Goal: Task Accomplishment & Management: Complete application form

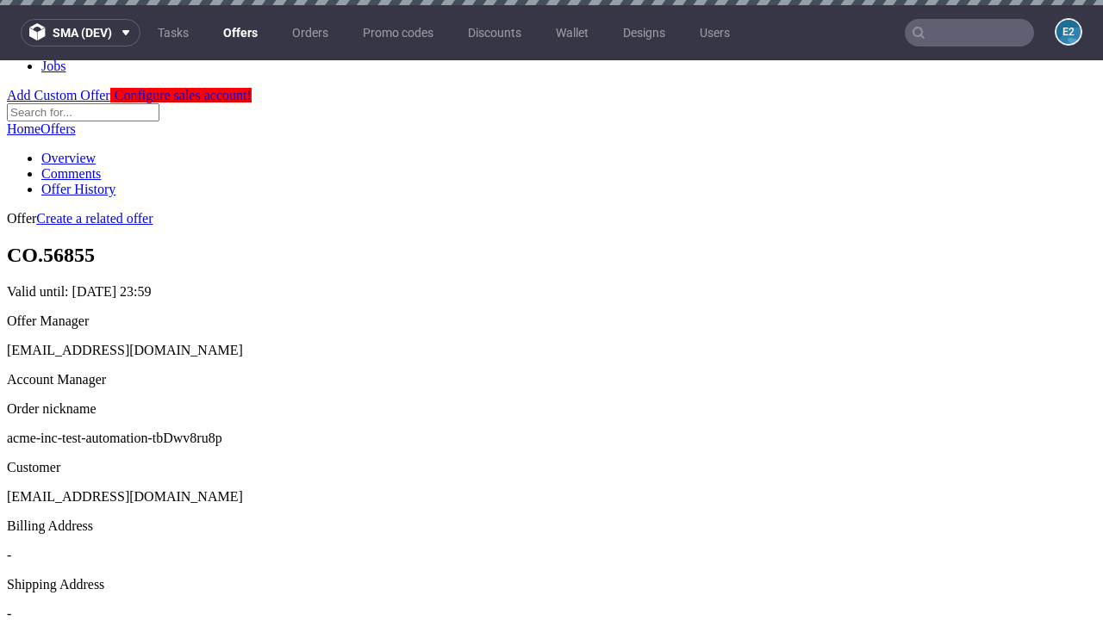
scroll to position [5, 0]
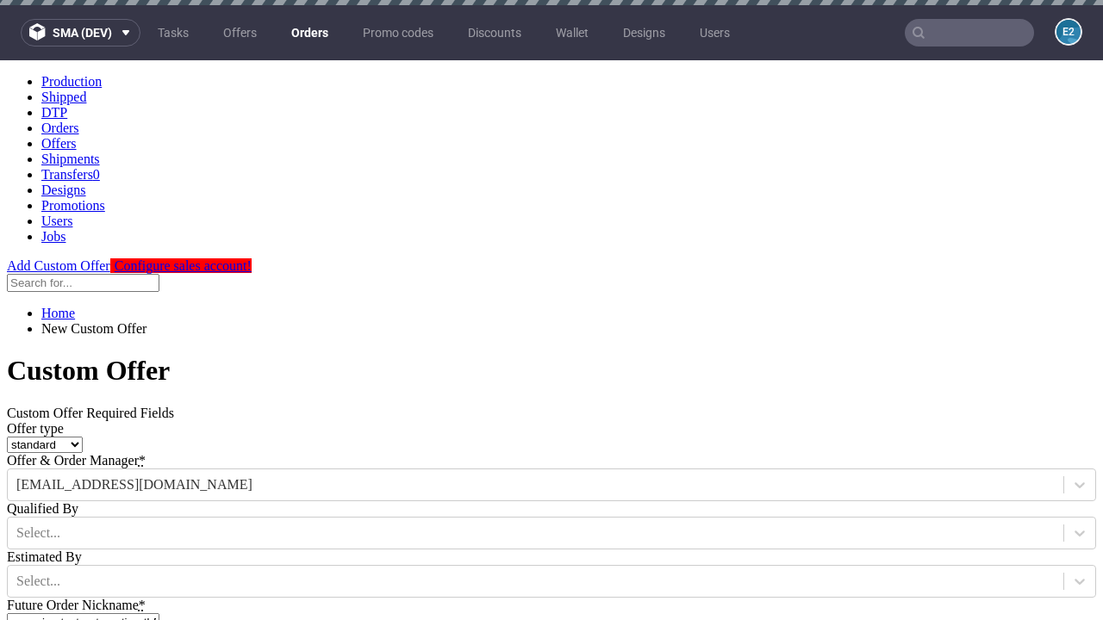
type input "acme-inc-test-automation-tbDwv8ru8p"
type input "[DATE]"
type input "[EMAIL_ADDRESS][DOMAIN_NAME]"
select select "gb"
type input "[EMAIL_ADDRESS][DOMAIN_NAME]"
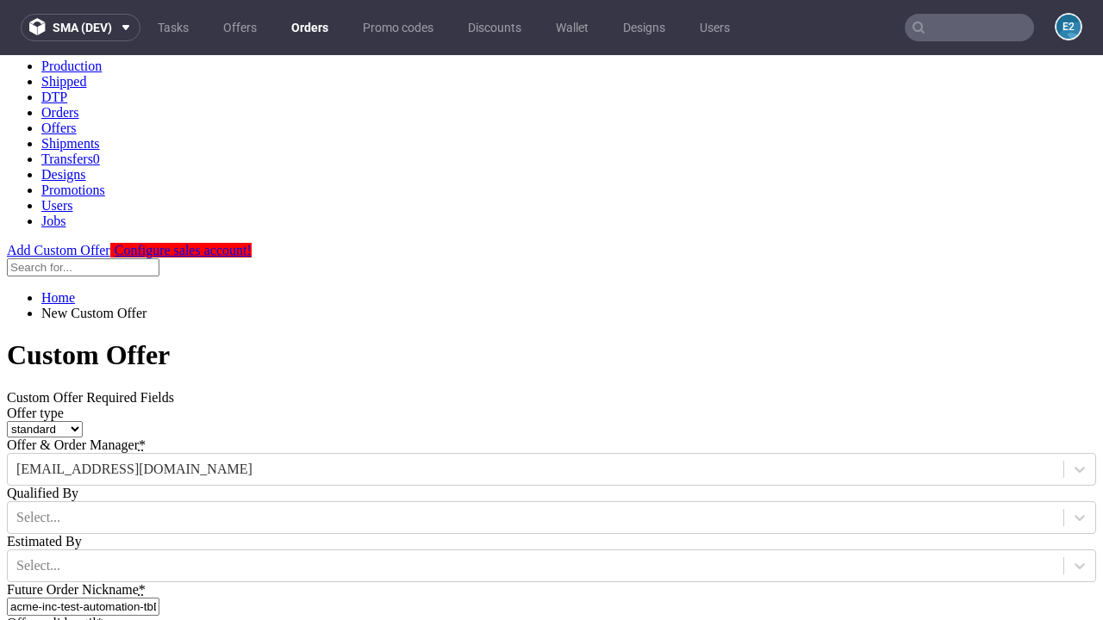
scroll to position [587, 0]
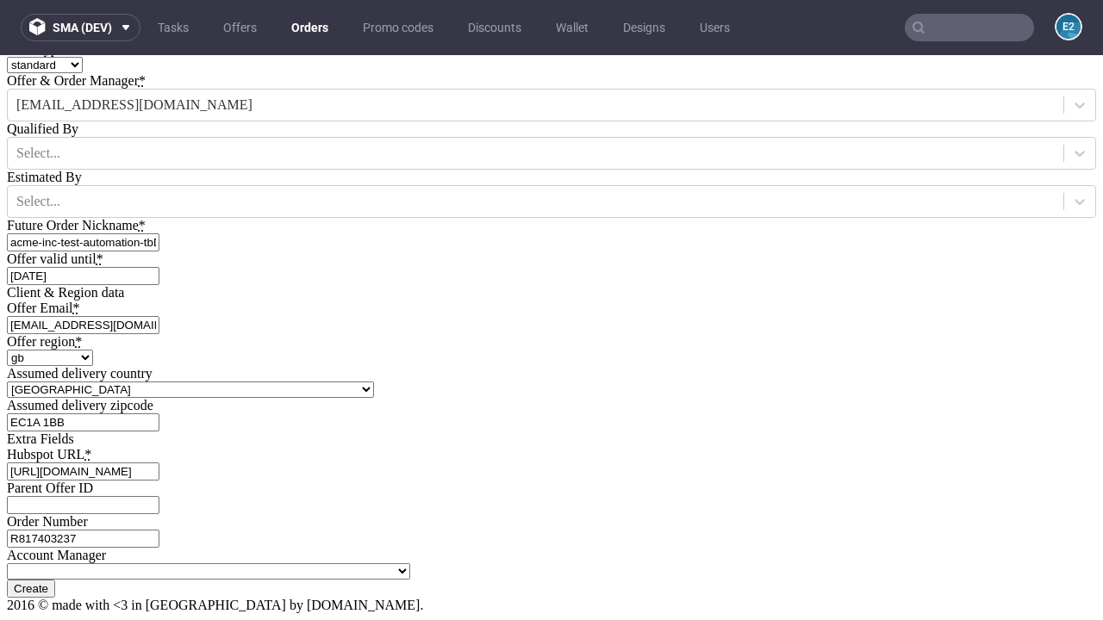
type input "[URL][DOMAIN_NAME]"
click at [55, 580] on input "Create" at bounding box center [31, 589] width 48 height 18
type input "Please wait..."
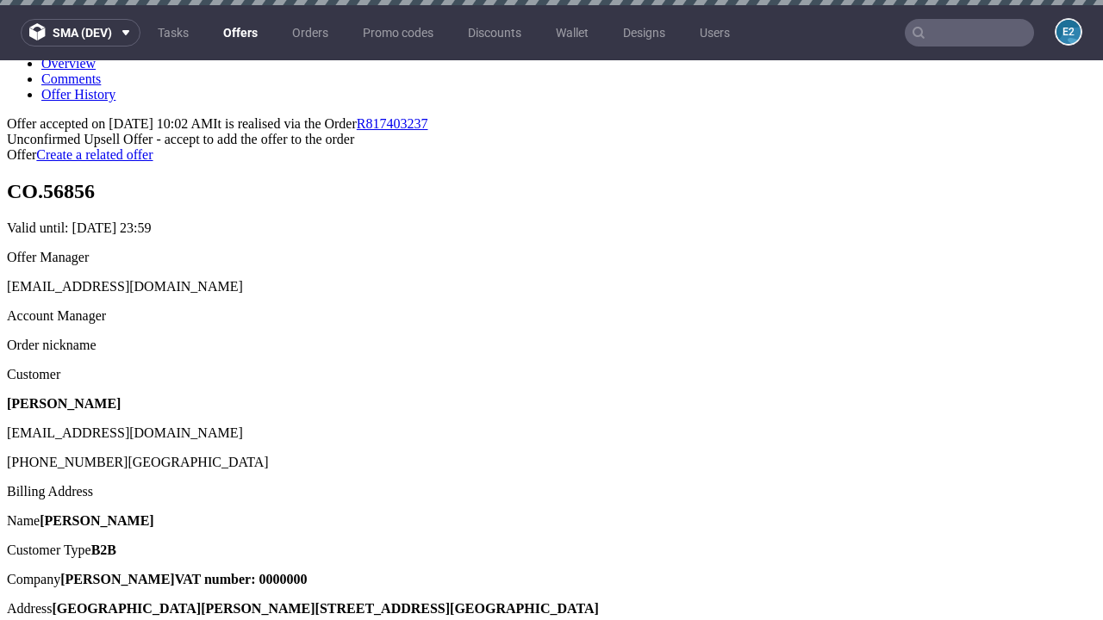
scroll to position [5, 0]
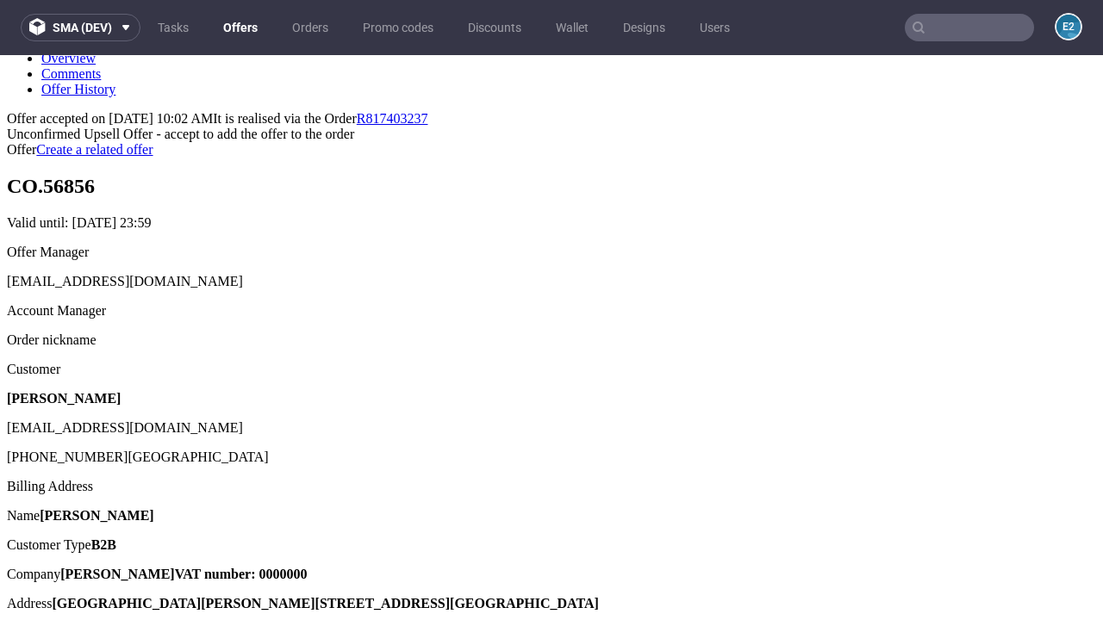
type input "In progress..."
